Goal: Task Accomplishment & Management: Complete application form

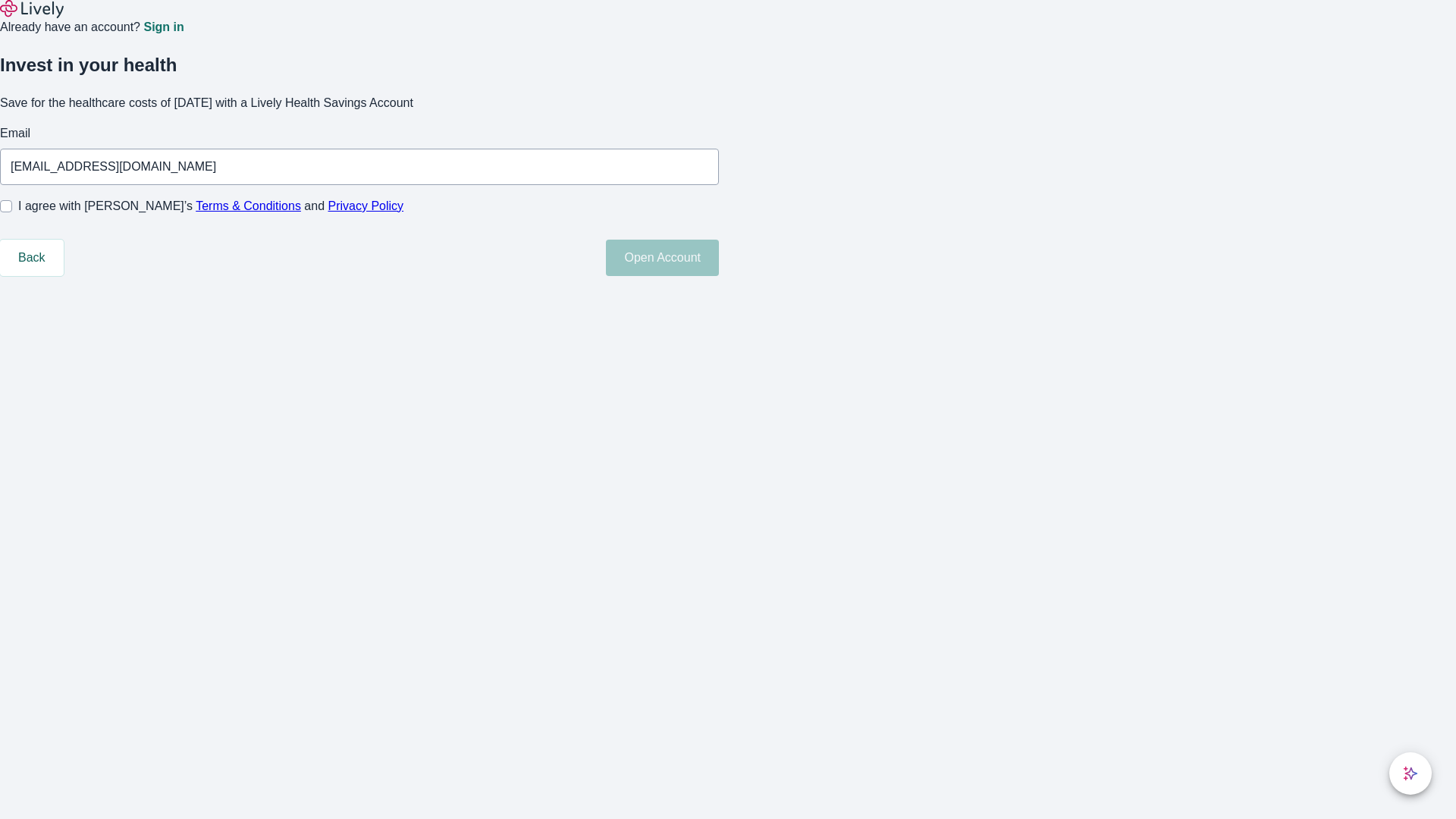
click at [12, 212] on input "I agree with Lively’s Terms & Conditions and Privacy Policy" at bounding box center [5, 205] width 12 height 12
checkbox input "true"
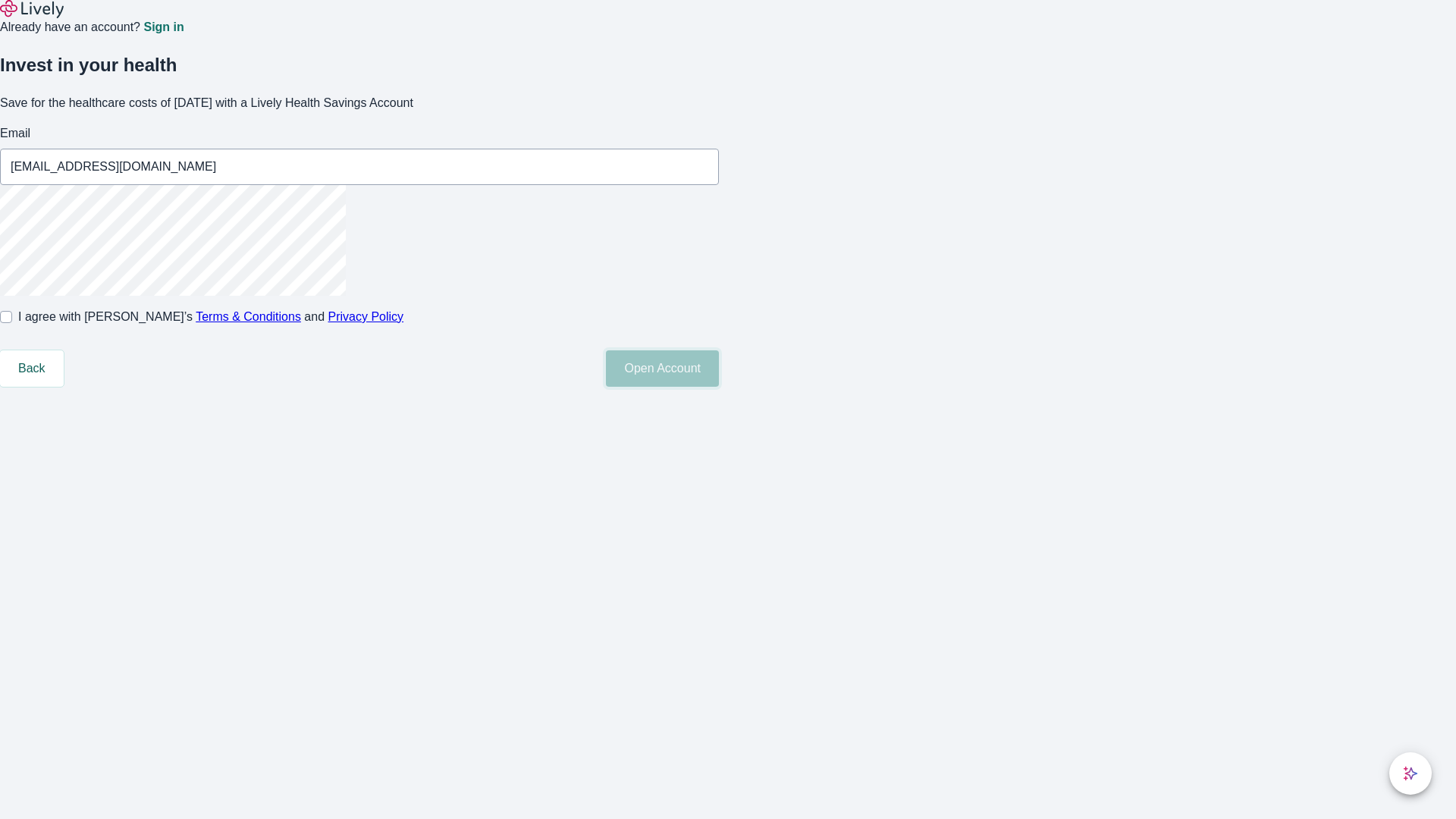
click at [719, 387] on button "Open Account" at bounding box center [663, 368] width 113 height 36
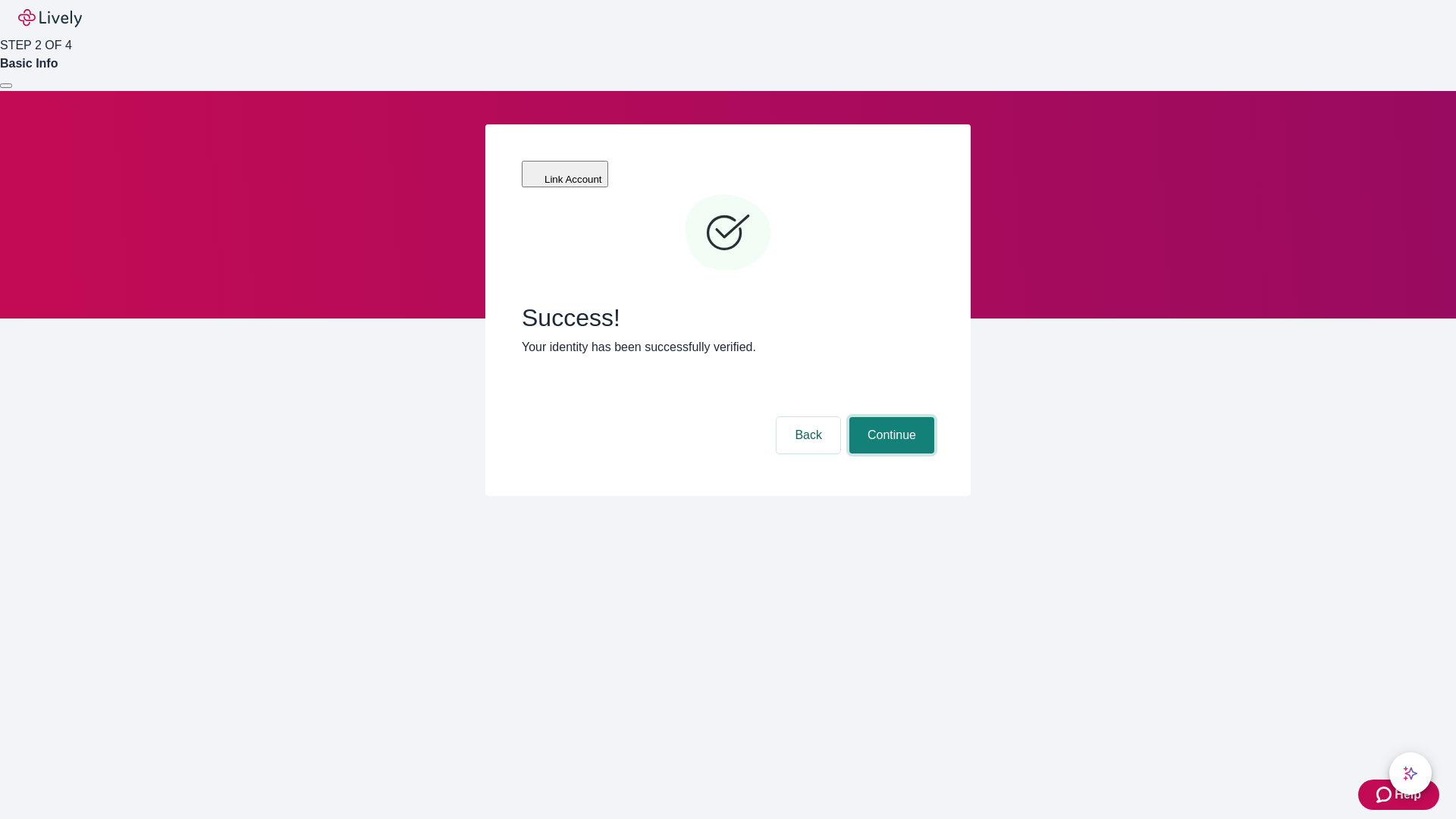
click at [890, 417] on button "Continue" at bounding box center [892, 435] width 85 height 36
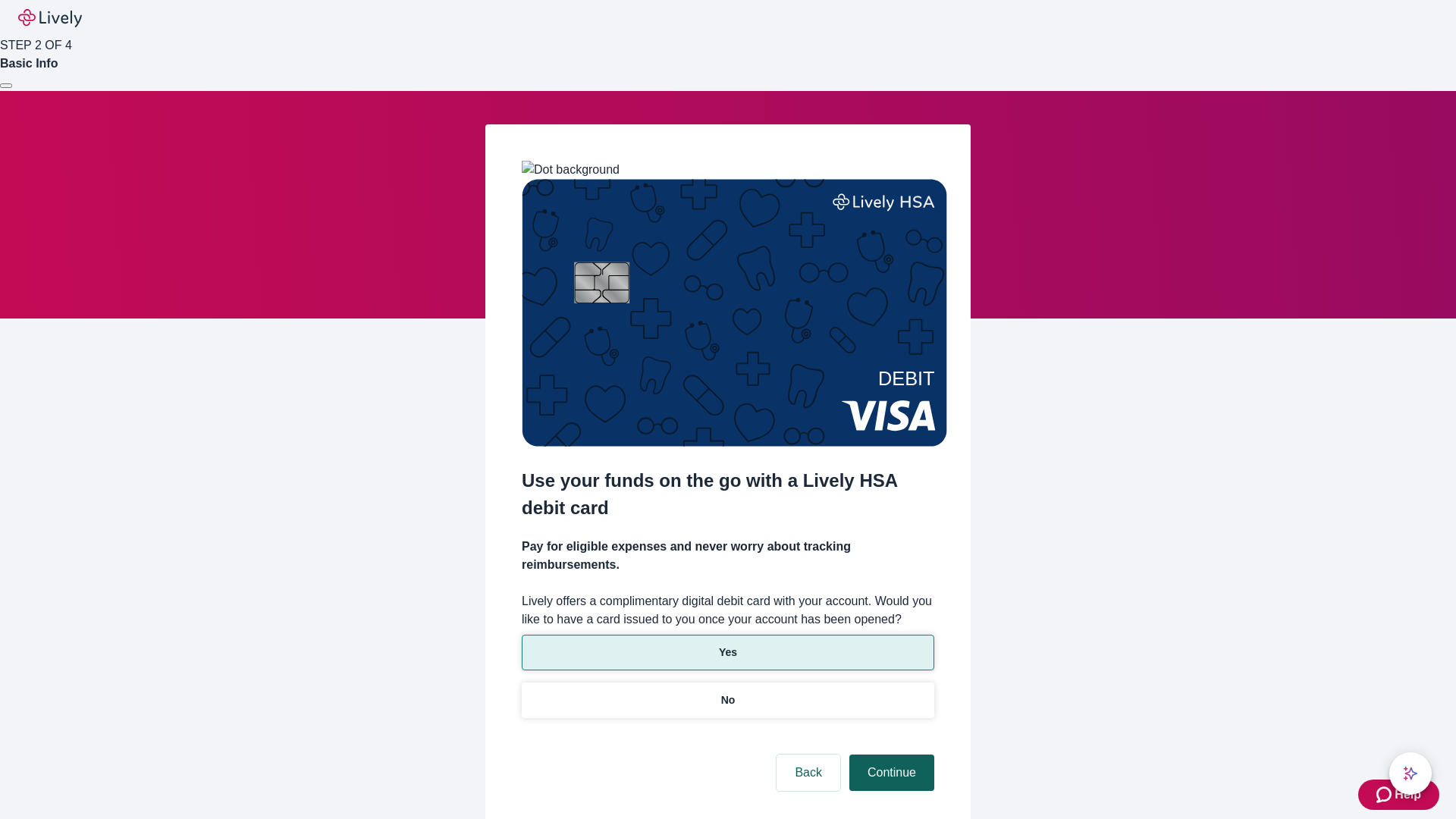
click at [728, 644] on p "Yes" at bounding box center [728, 652] width 18 height 16
click at [890, 754] on button "Continue" at bounding box center [892, 772] width 85 height 36
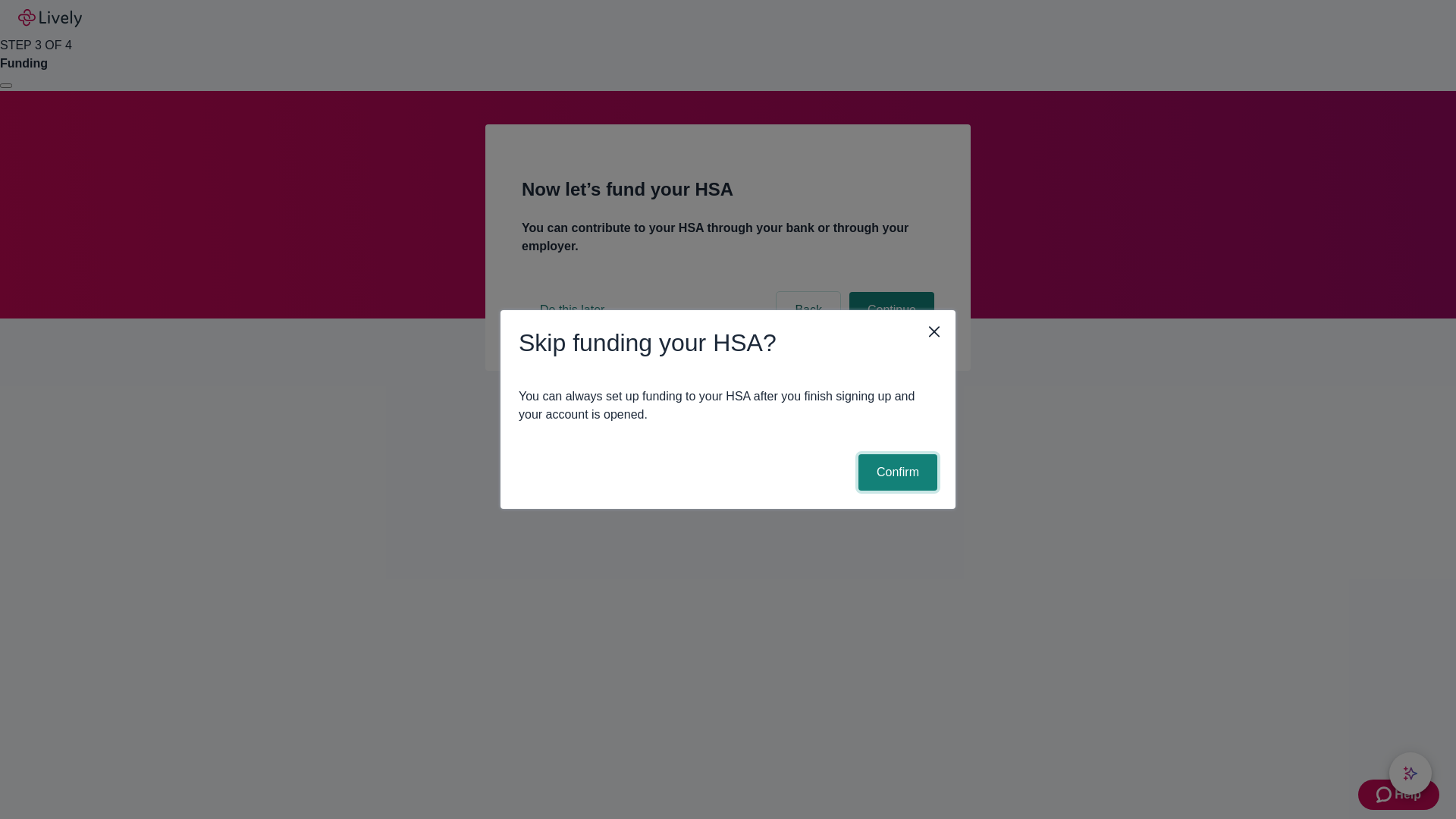
click at [896, 472] on button "Confirm" at bounding box center [899, 472] width 79 height 36
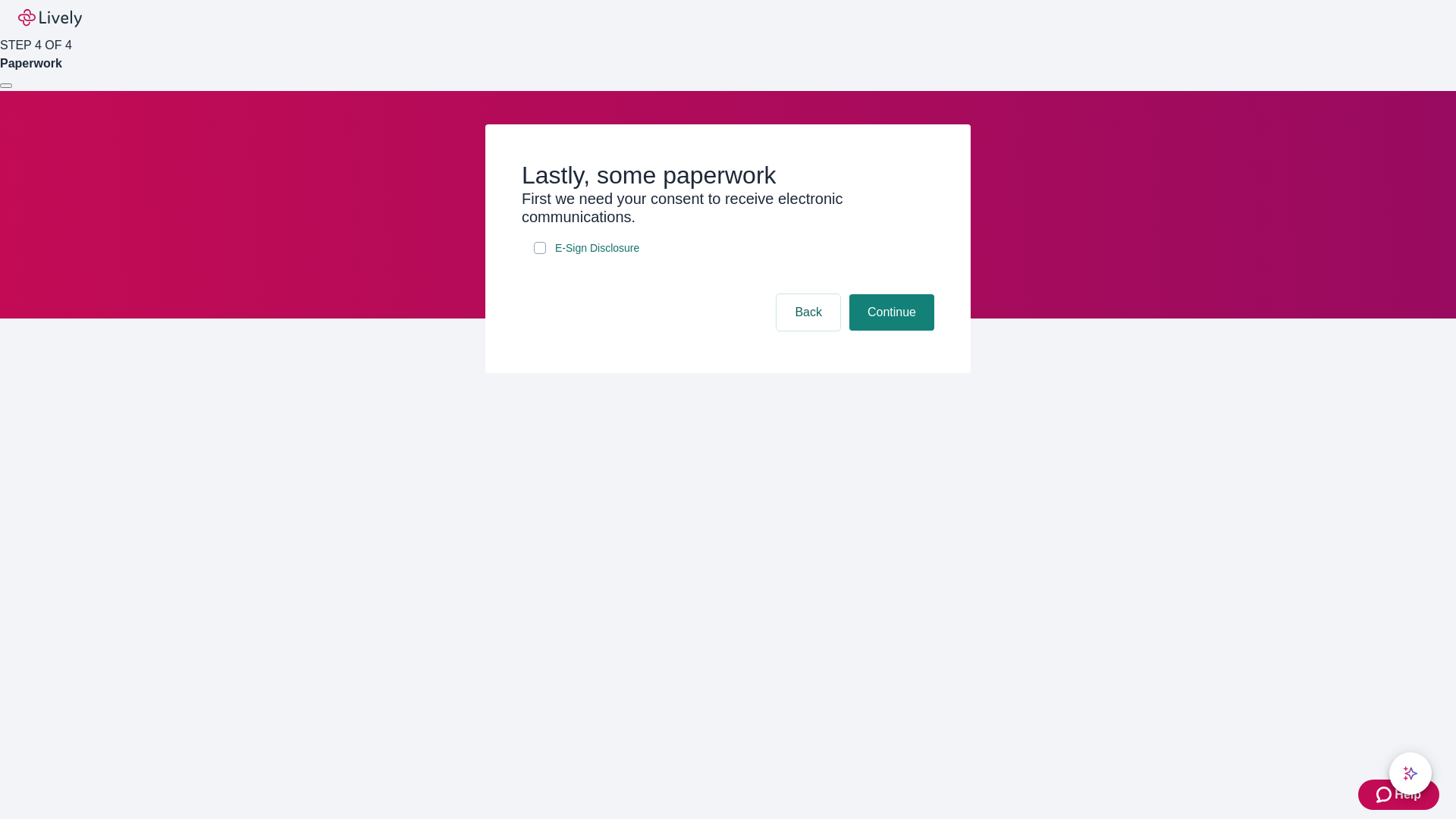
click at [540, 254] on input "E-Sign Disclosure" at bounding box center [539, 248] width 12 height 12
checkbox input "true"
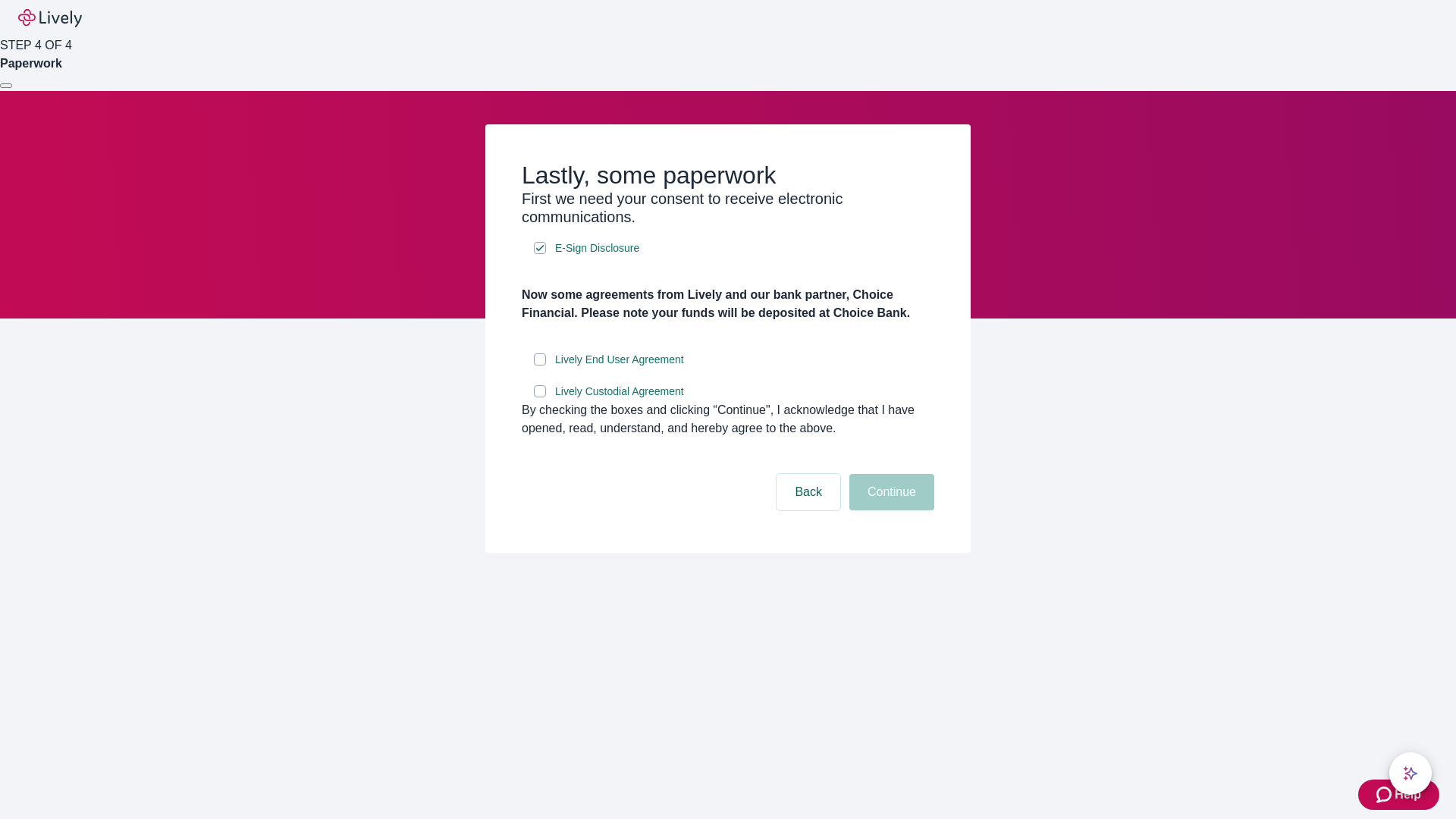
click at [540, 365] on input "Lively End User Agreement" at bounding box center [539, 359] width 12 height 12
checkbox input "true"
click at [540, 397] on input "Lively Custodial Agreement" at bounding box center [539, 391] width 12 height 12
checkbox input "true"
click at [890, 510] on button "Continue" at bounding box center [892, 492] width 85 height 36
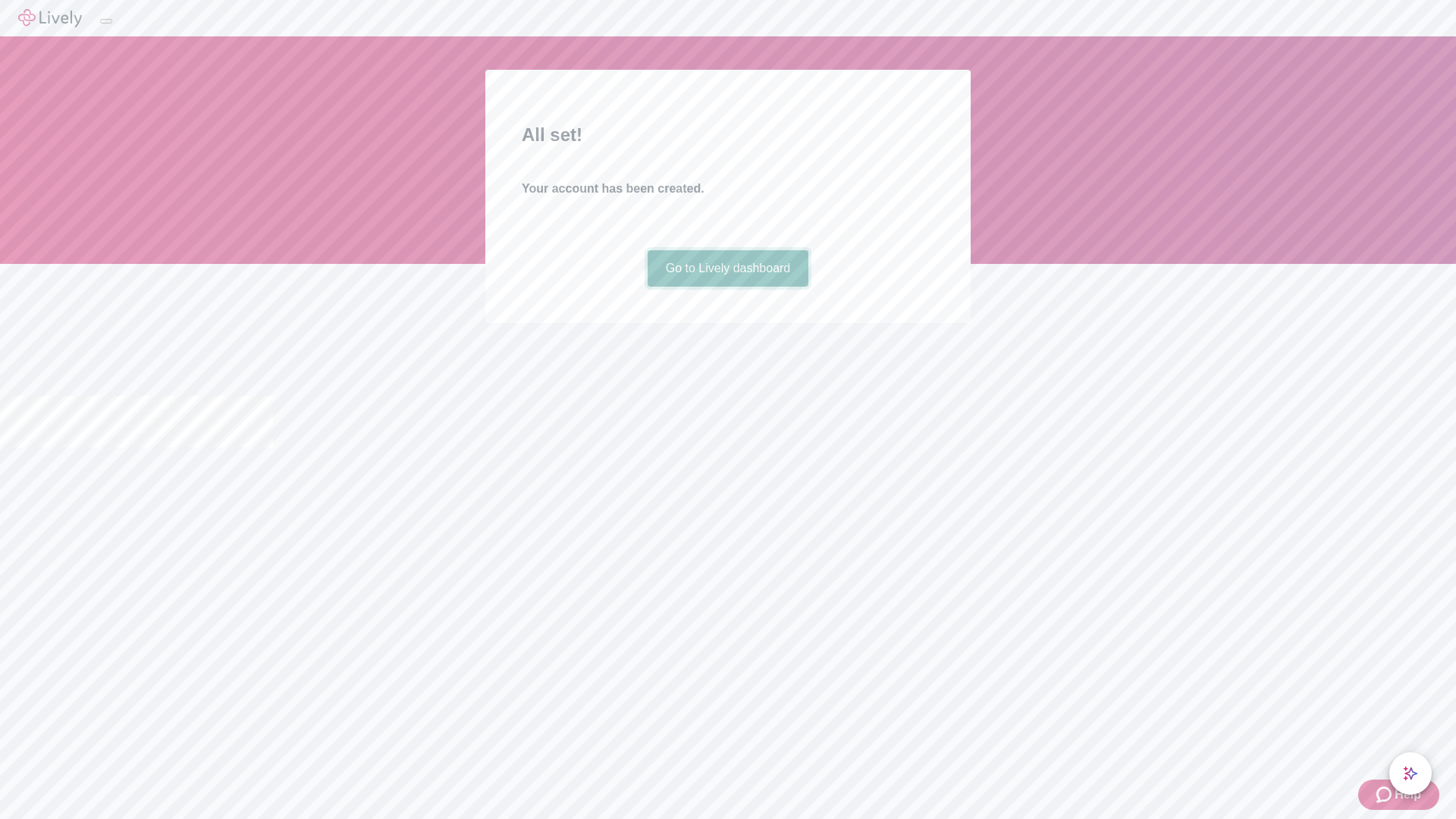
click at [728, 286] on link "Go to Lively dashboard" at bounding box center [728, 268] width 161 height 36
